Goal: Transaction & Acquisition: Download file/media

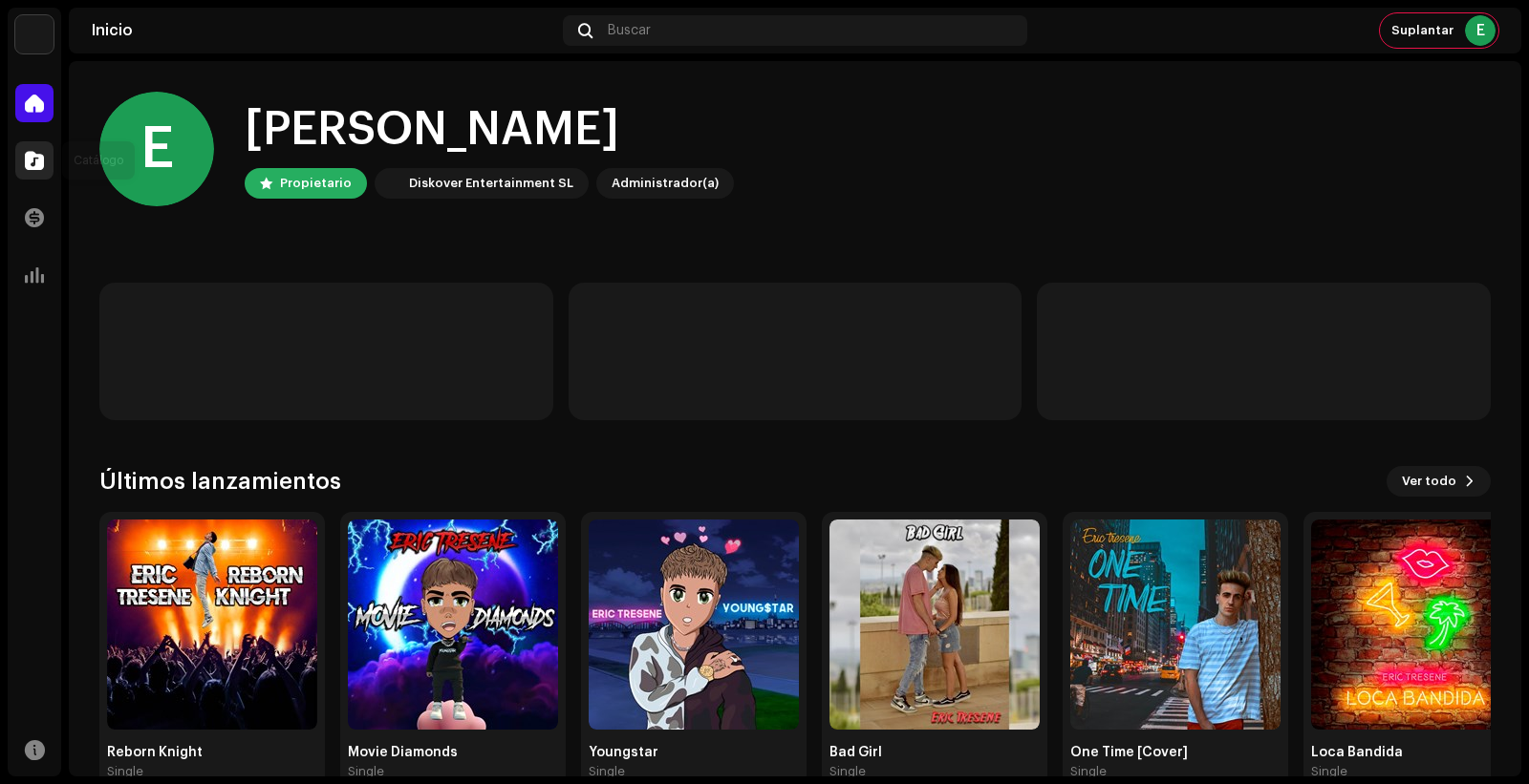
click at [34, 162] on span at bounding box center [35, 160] width 19 height 16
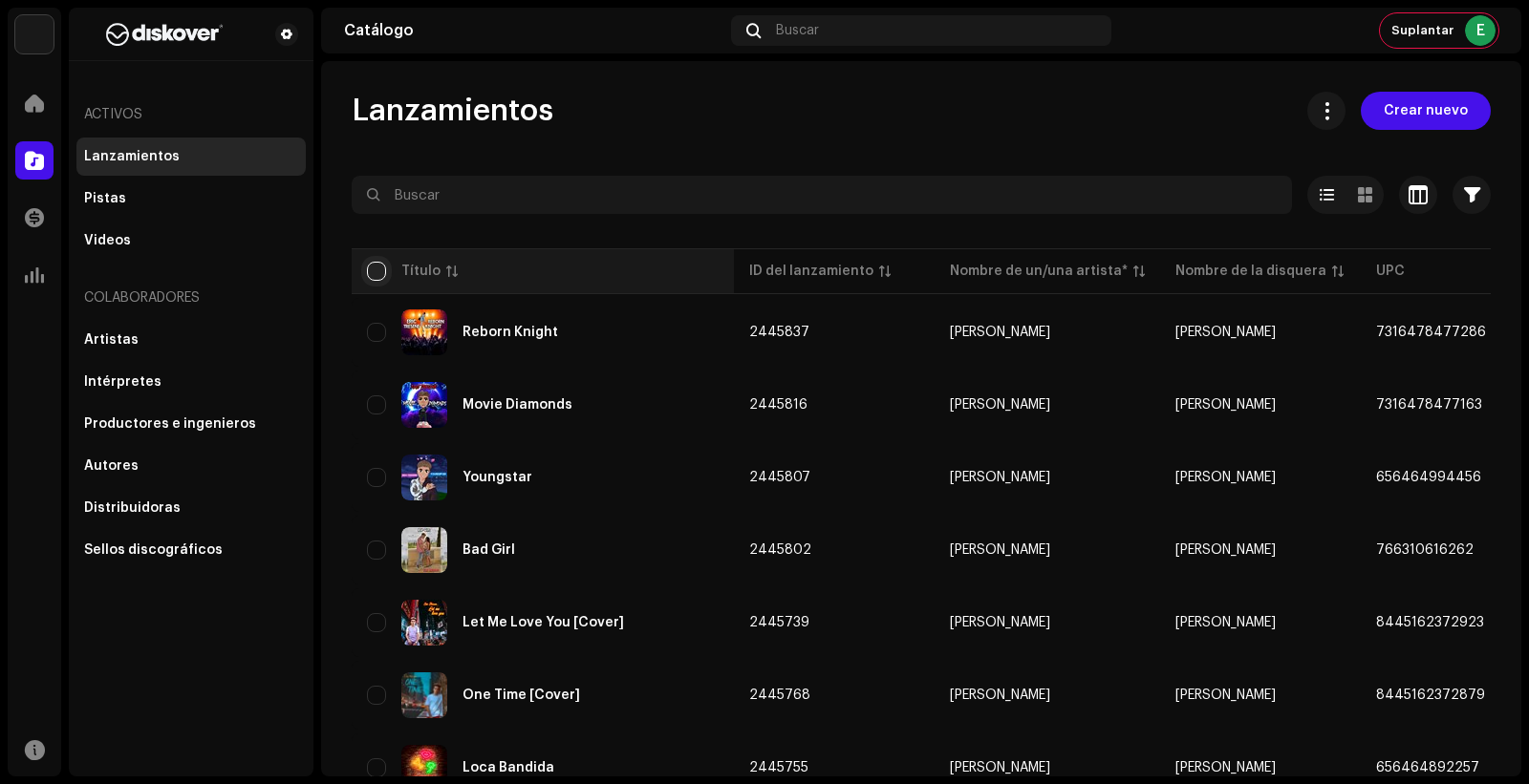
click at [375, 263] on input "checkbox" at bounding box center [377, 271] width 19 height 19
checkbox input "true"
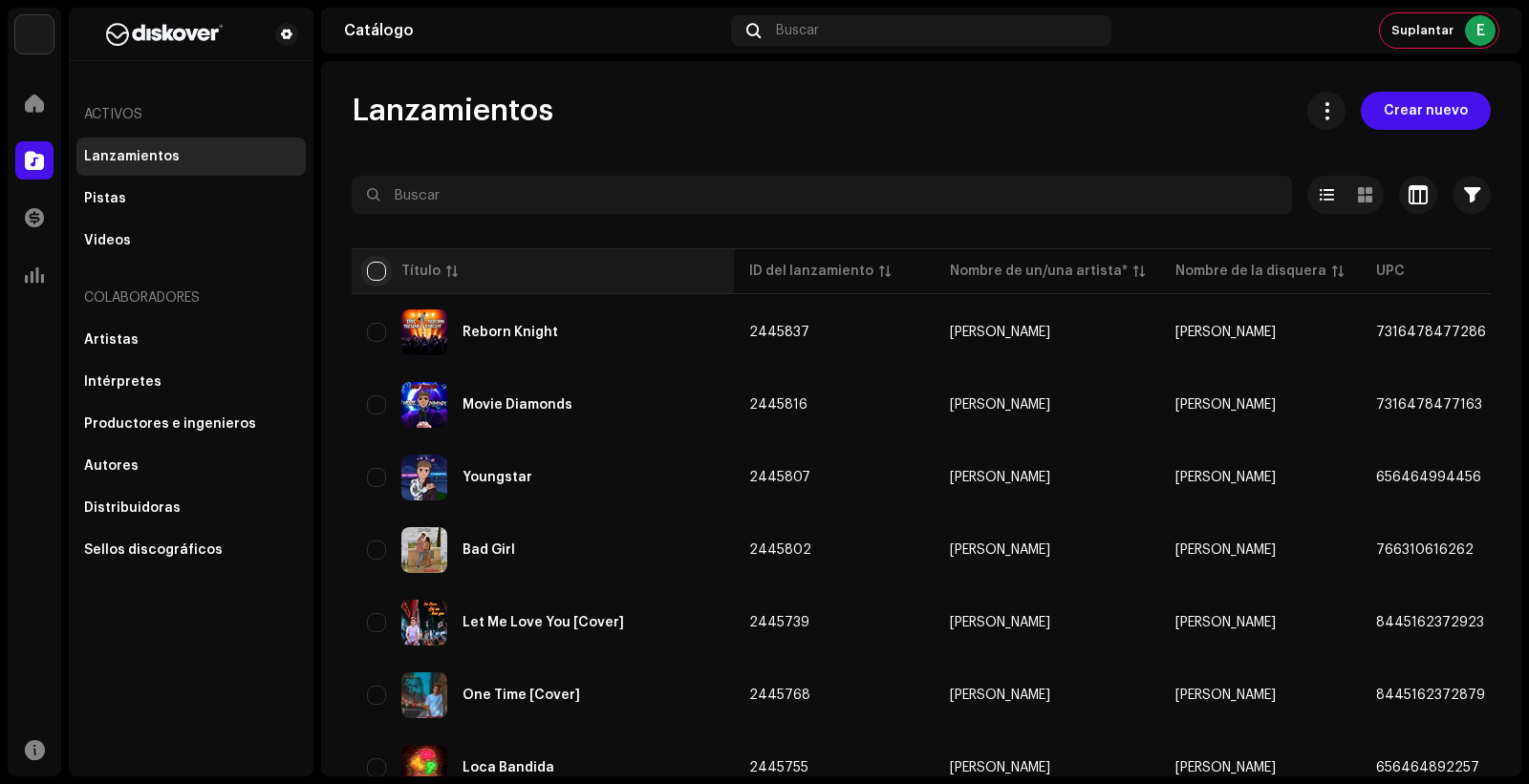
checkbox input "true"
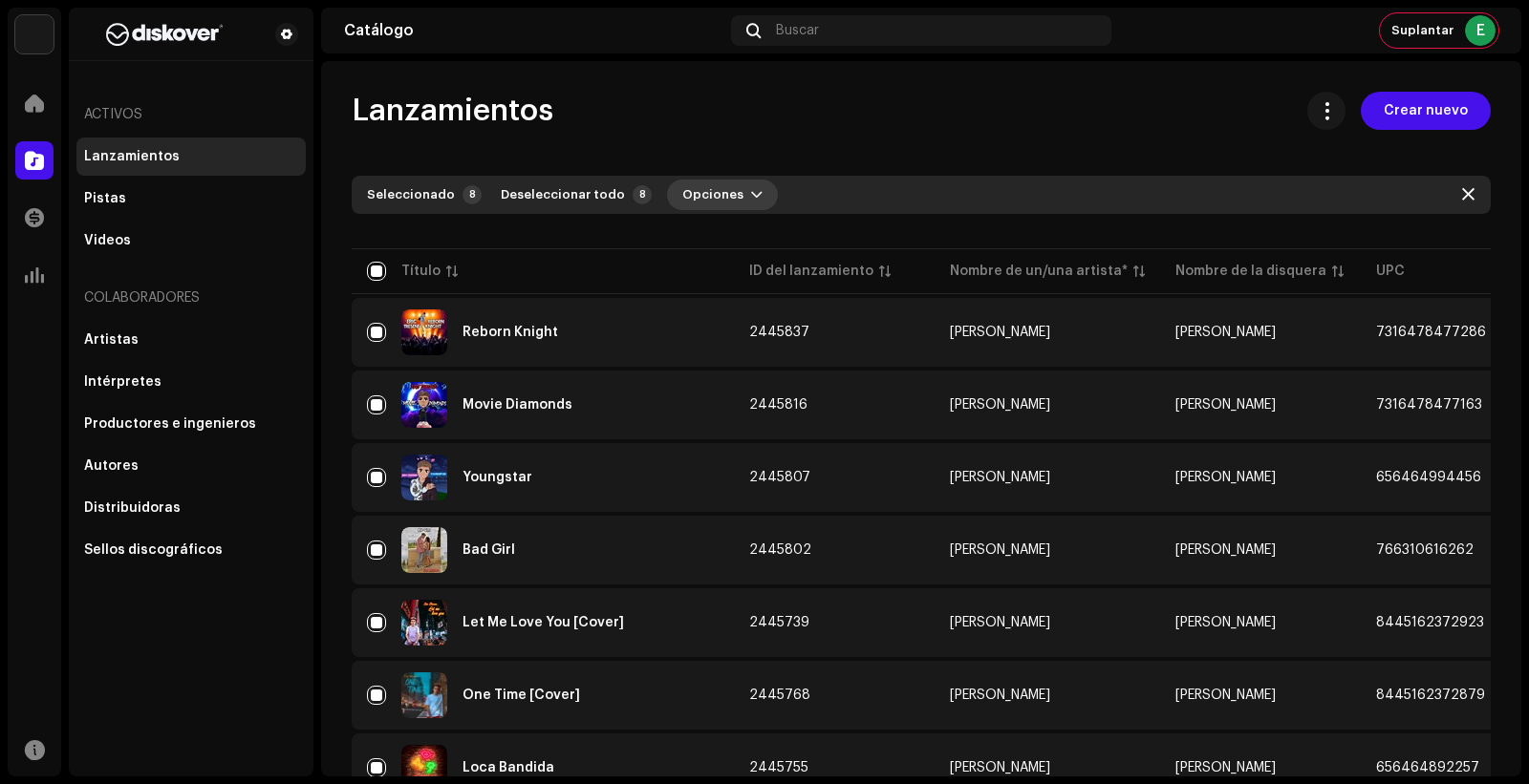
click at [699, 183] on span "Opciones" at bounding box center [712, 195] width 61 height 38
click at [914, 121] on div "Lanzamientos Crear nuevo" at bounding box center [921, 110] width 1139 height 38
click at [1335, 110] on button at bounding box center [1326, 110] width 38 height 38
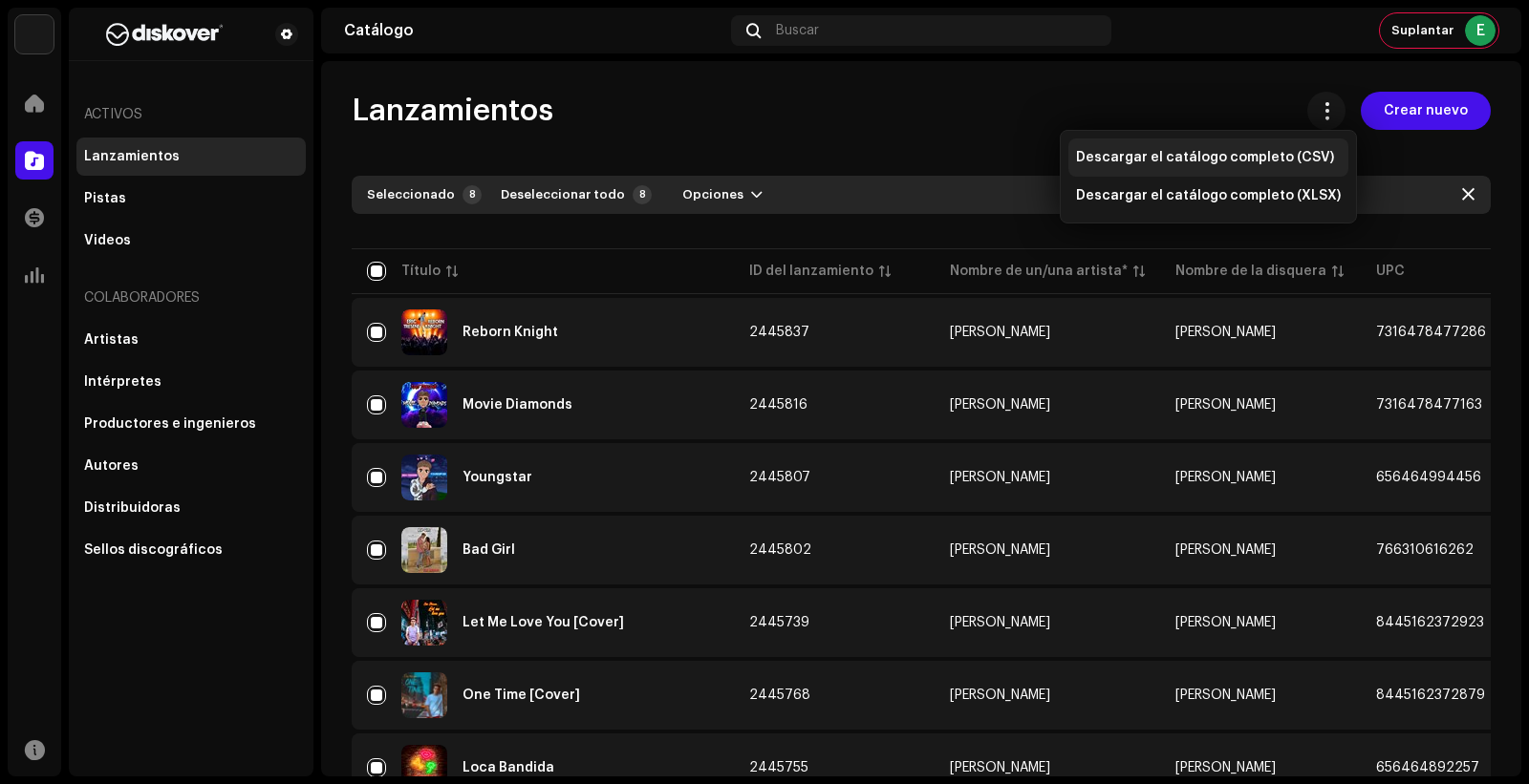
click at [1293, 148] on div "Descargar el catálogo completo (CSV)" at bounding box center [1209, 157] width 280 height 38
click at [930, 106] on div "Lanzamientos Crear nuevo" at bounding box center [921, 110] width 1139 height 38
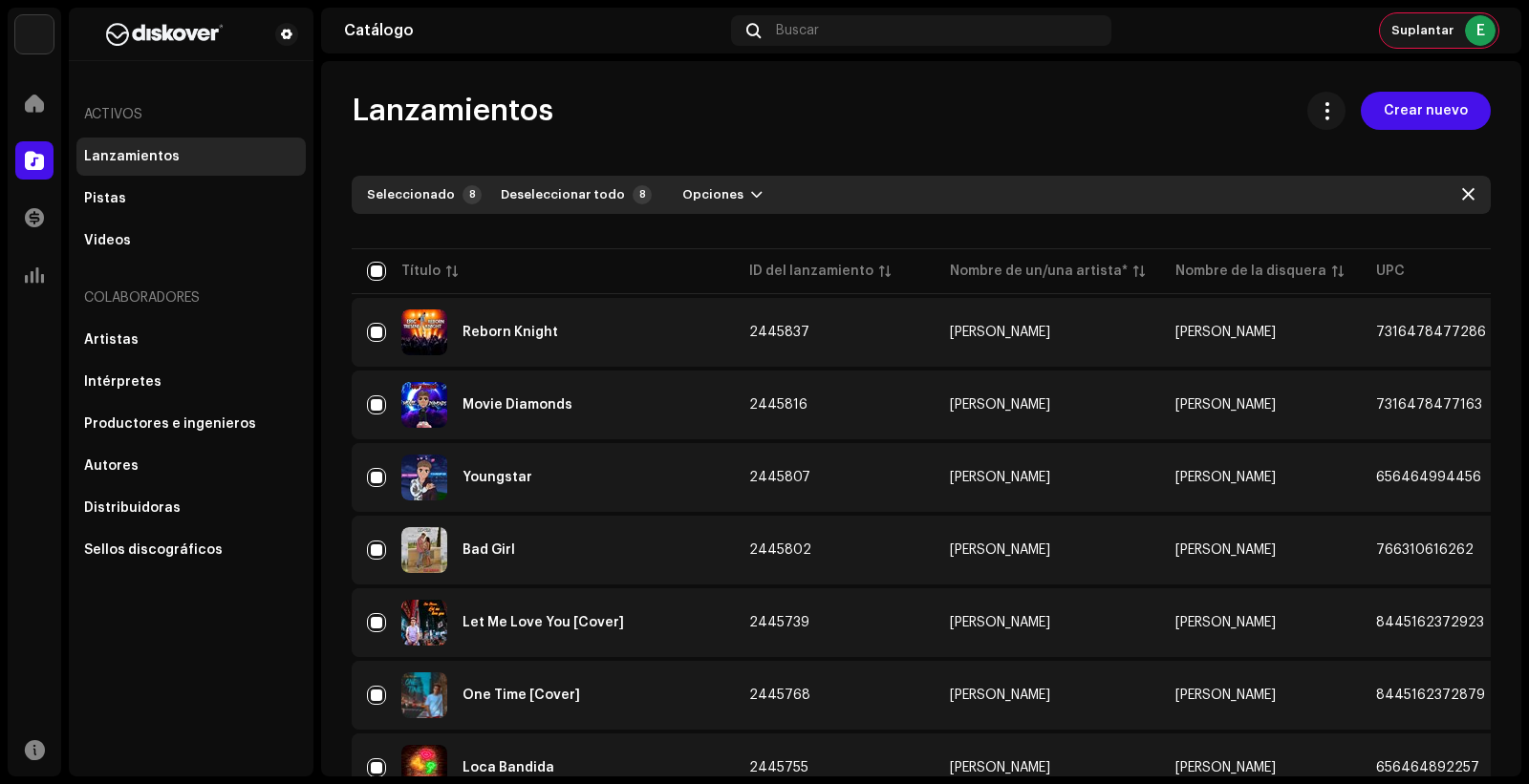
click at [1442, 33] on span "Suplantar" at bounding box center [1422, 31] width 62 height 16
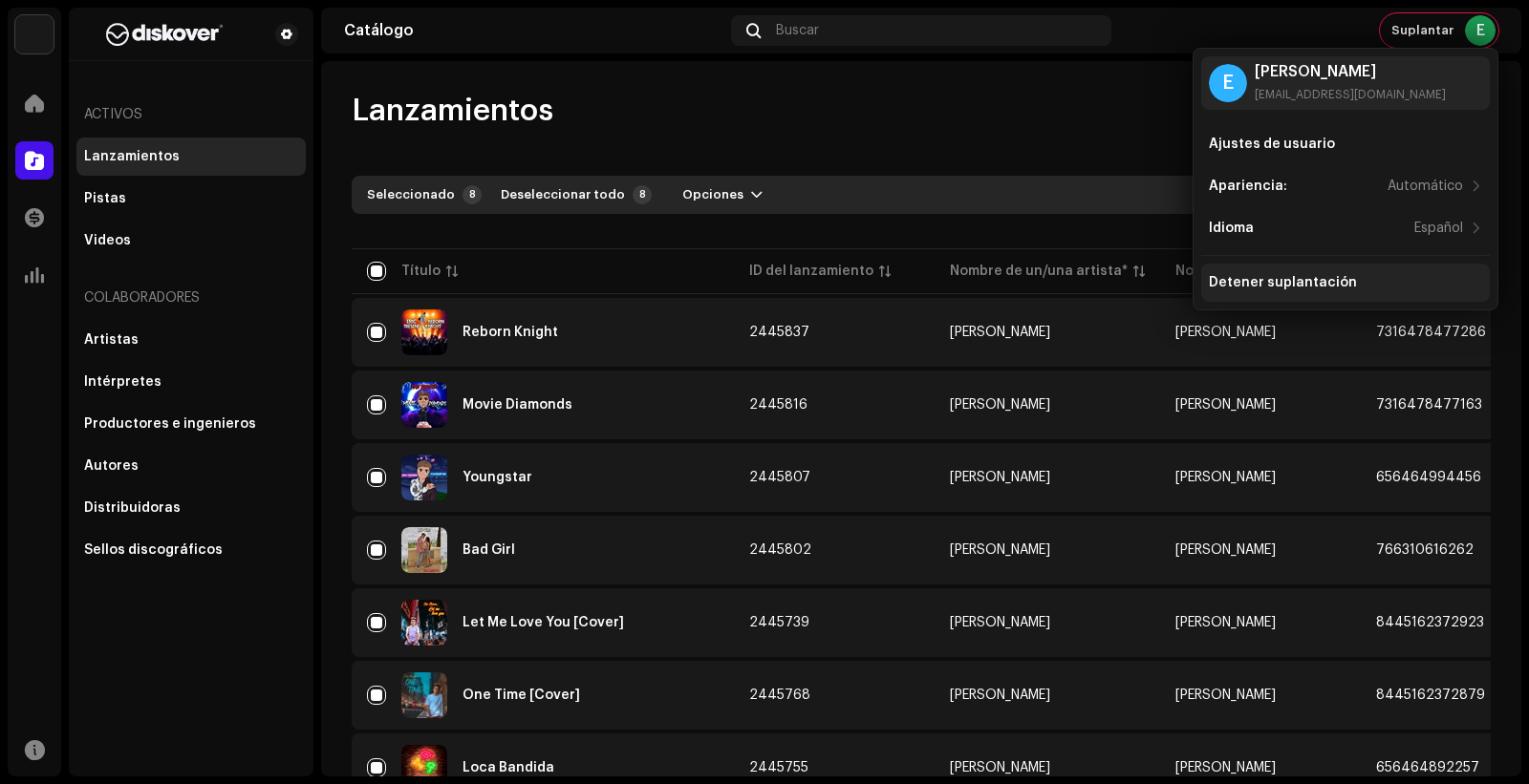
click at [1358, 268] on div "Detener suplantación" at bounding box center [1345, 282] width 288 height 38
